Goal: Information Seeking & Learning: Stay updated

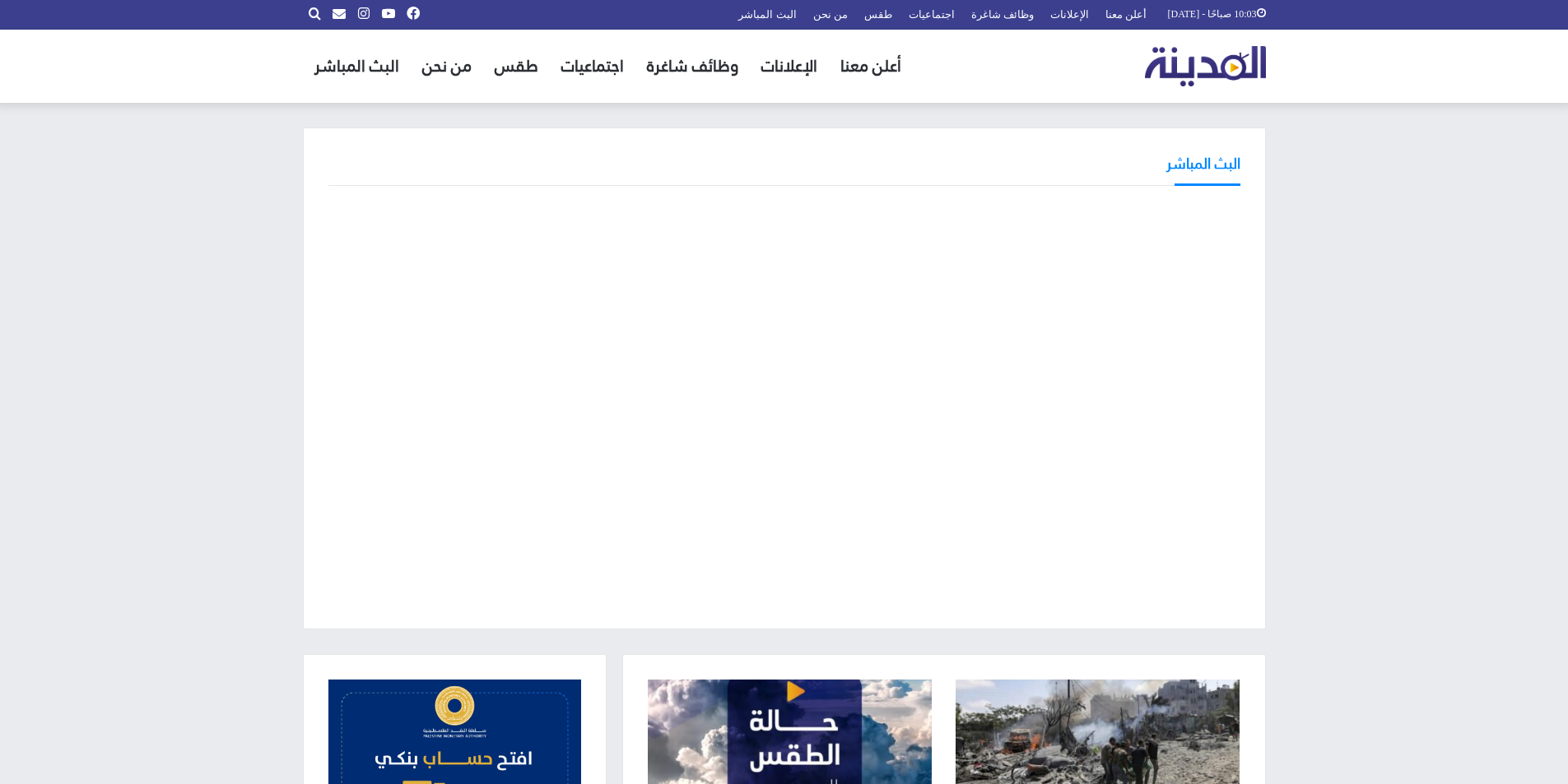
click at [1210, 73] on img "القائمة الرئيسية" at bounding box center [1206, 66] width 121 height 40
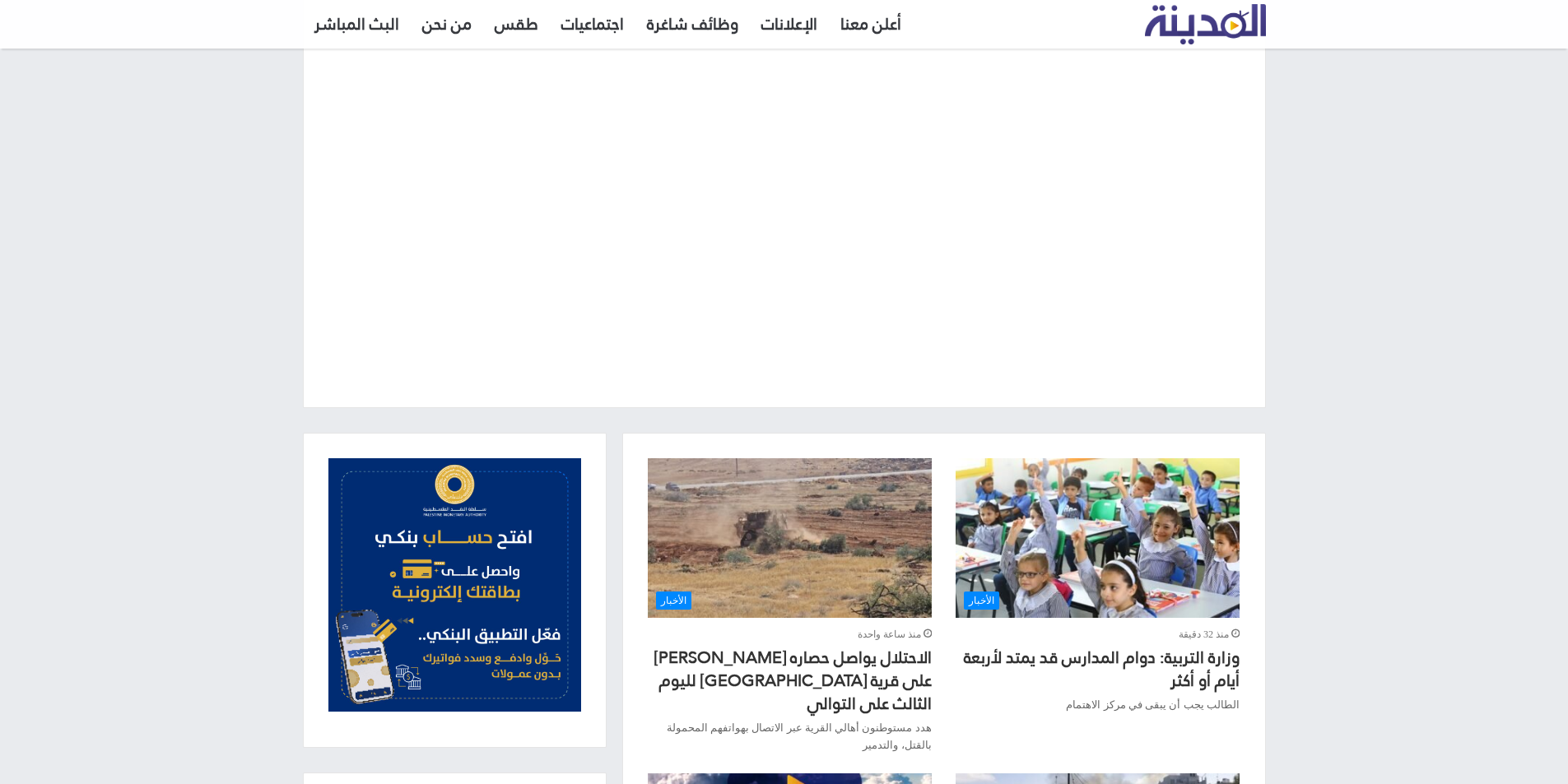
scroll to position [247, 0]
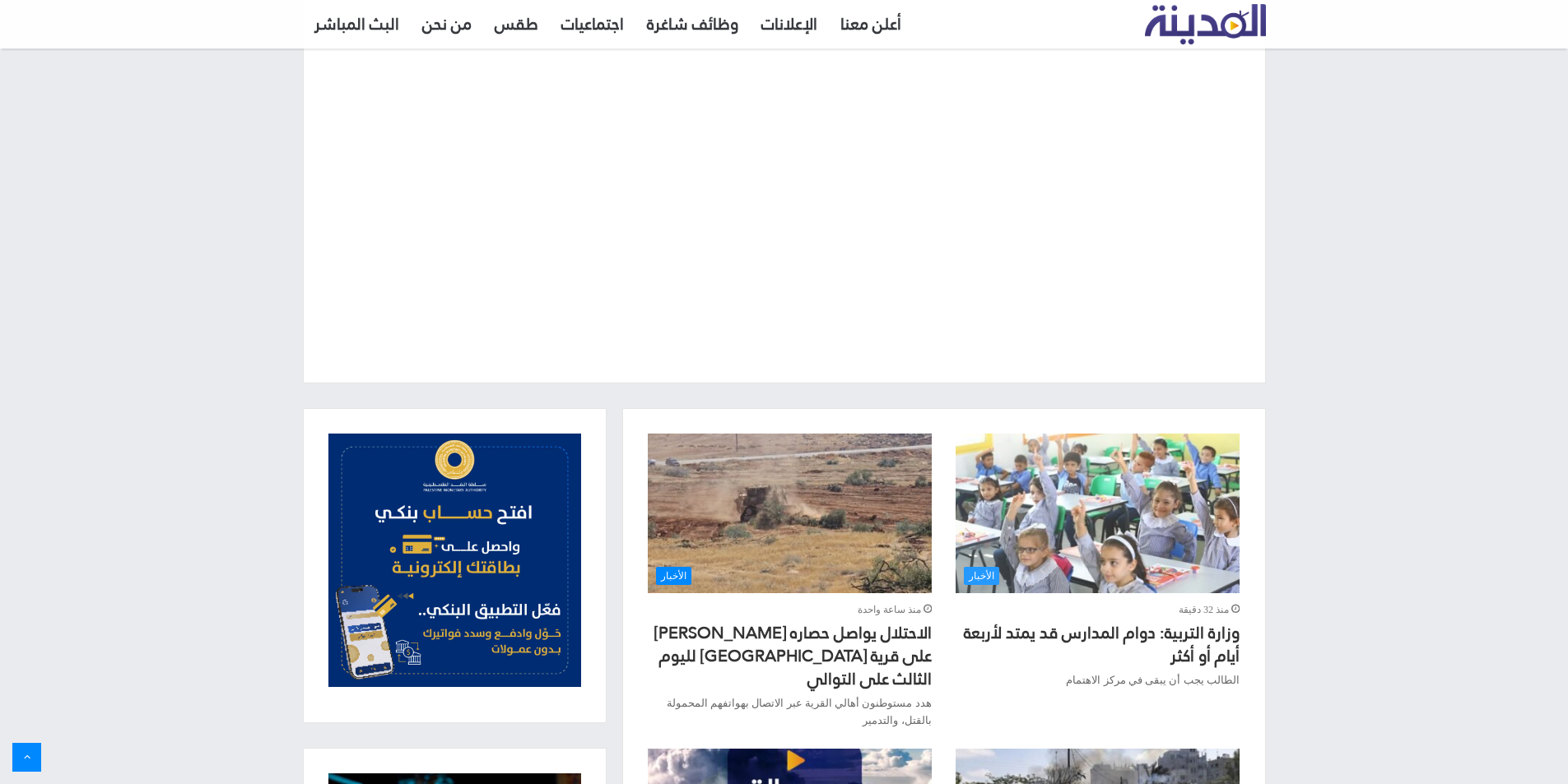
click at [1135, 527] on img "وزارة التربية: دوام المدارس قد يمتد لأربعة أيام أو أكثر" at bounding box center [1098, 513] width 283 height 160
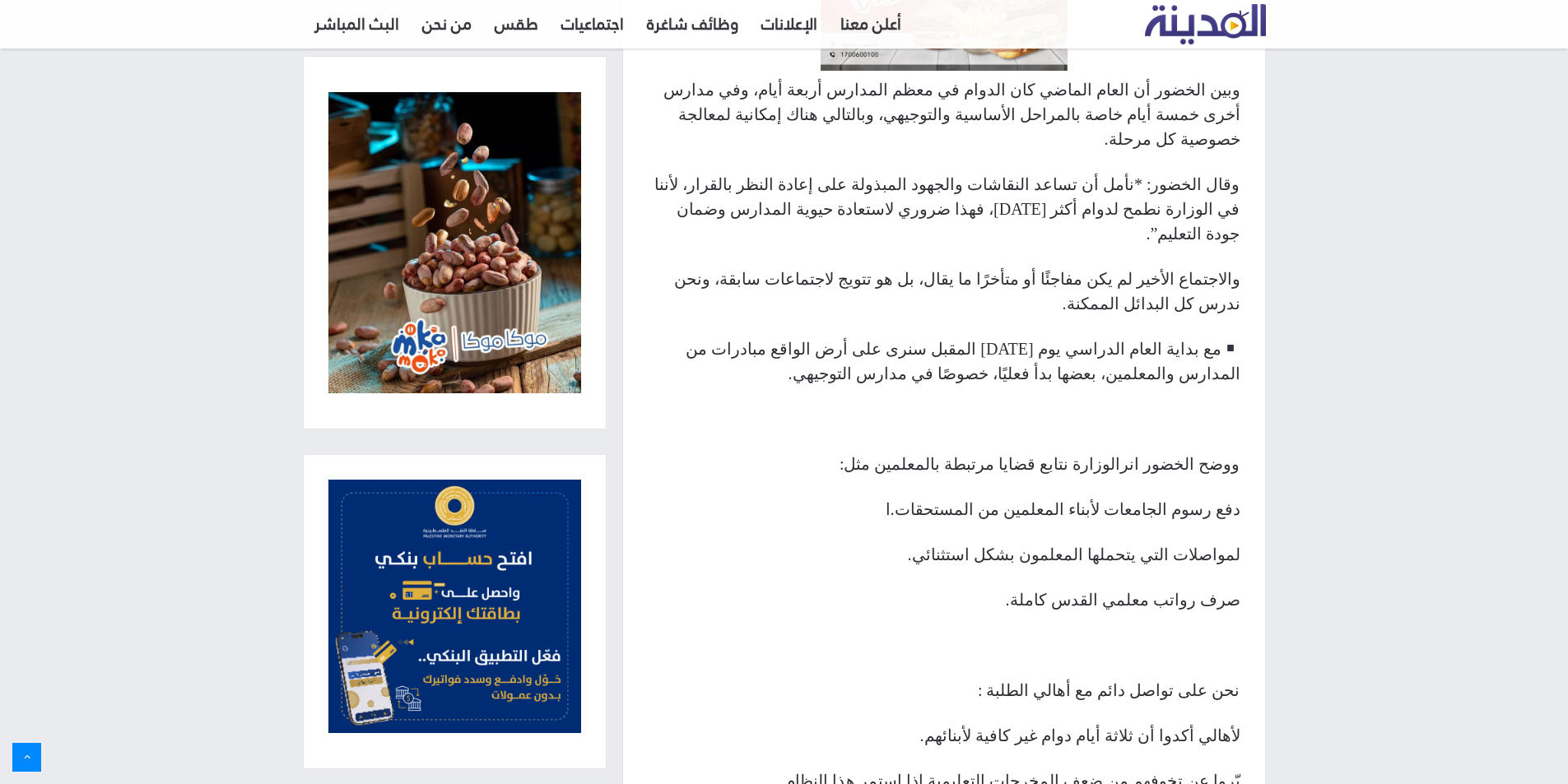
scroll to position [576, 0]
